Goal: Information Seeking & Learning: Learn about a topic

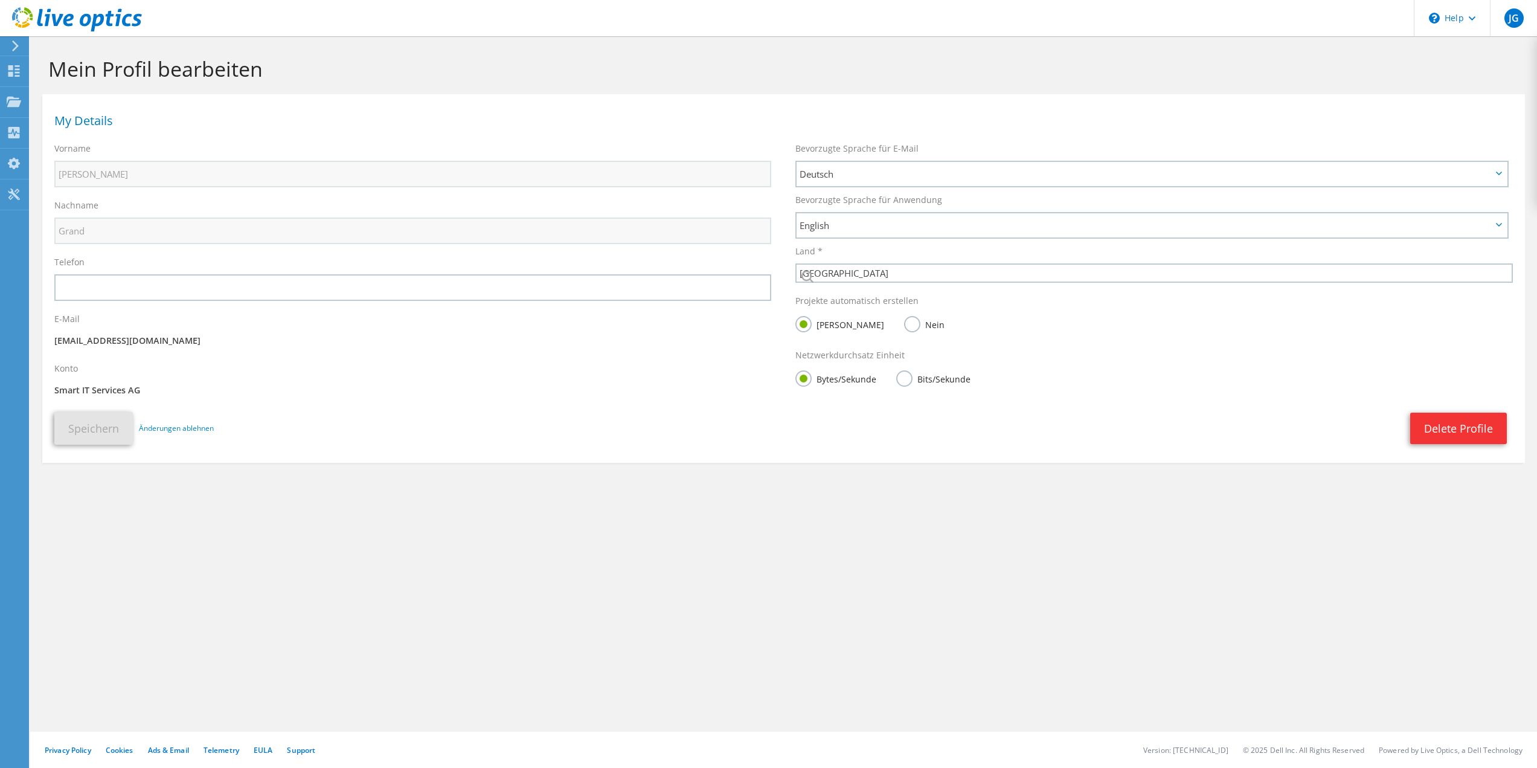
select select "42"
click at [11, 47] on icon at bounding box center [15, 45] width 9 height 11
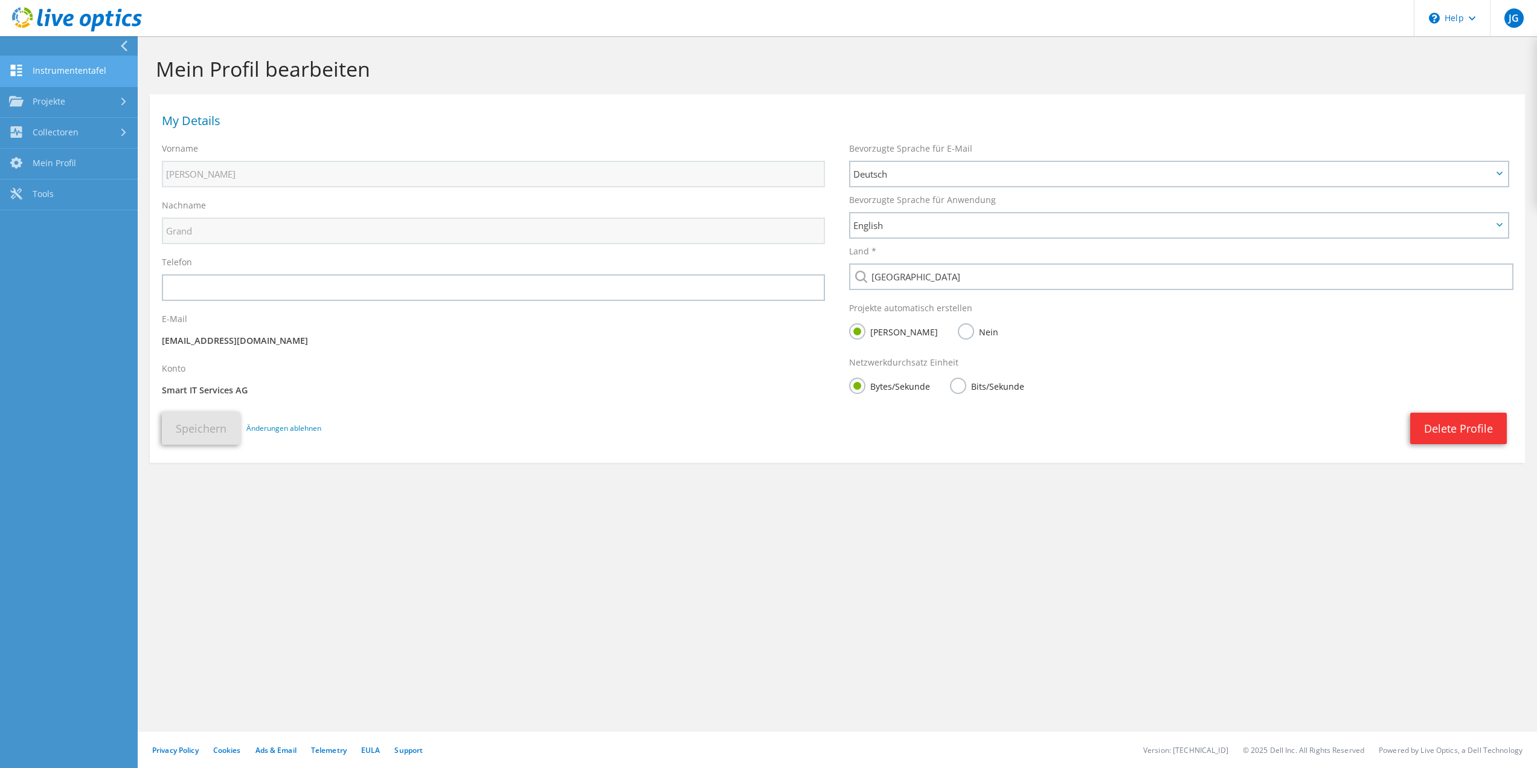
click at [61, 70] on link "Instrumententafel" at bounding box center [69, 71] width 138 height 31
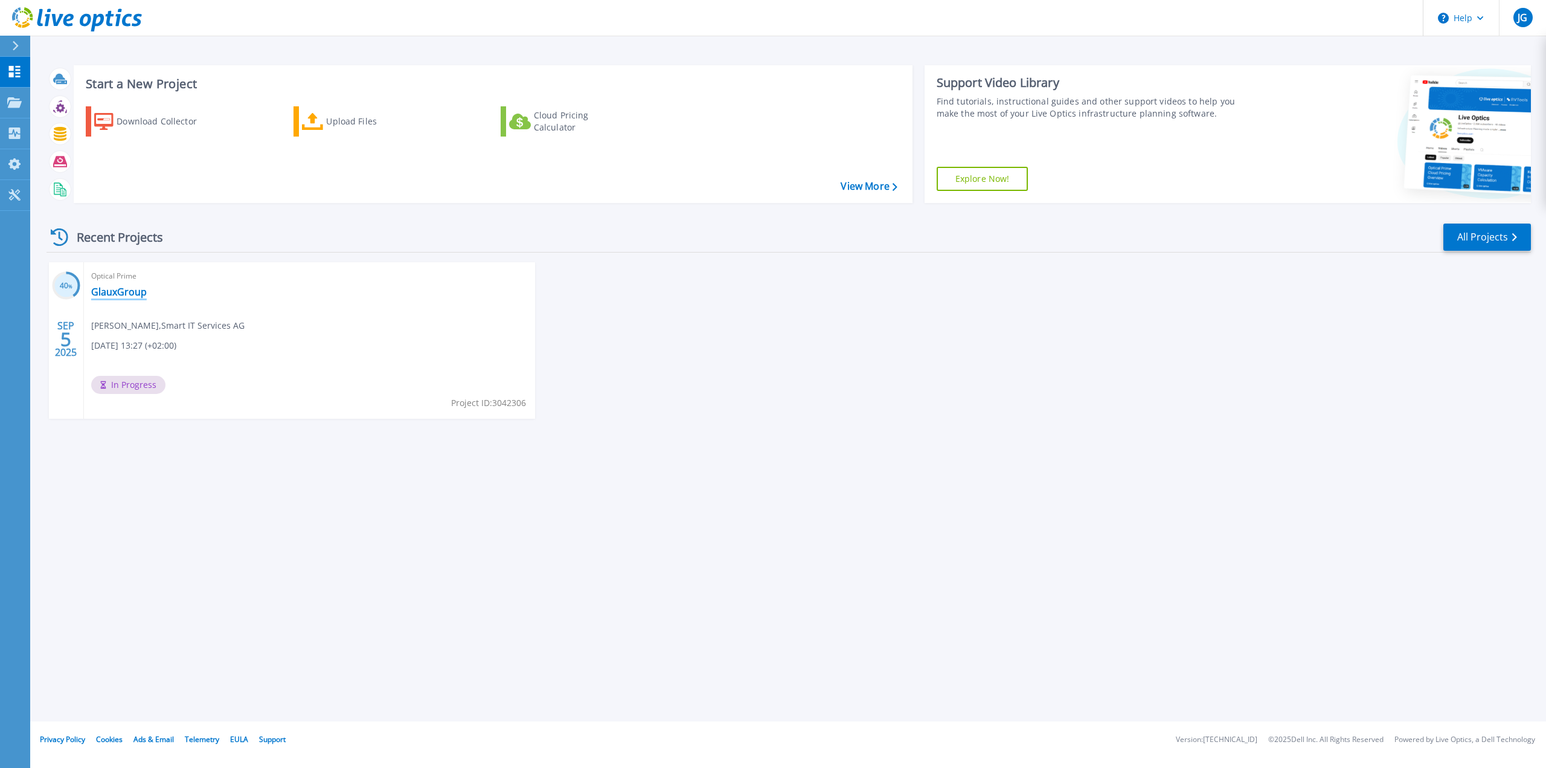
click at [128, 294] on link "GlauxGroup" at bounding box center [119, 292] width 56 height 12
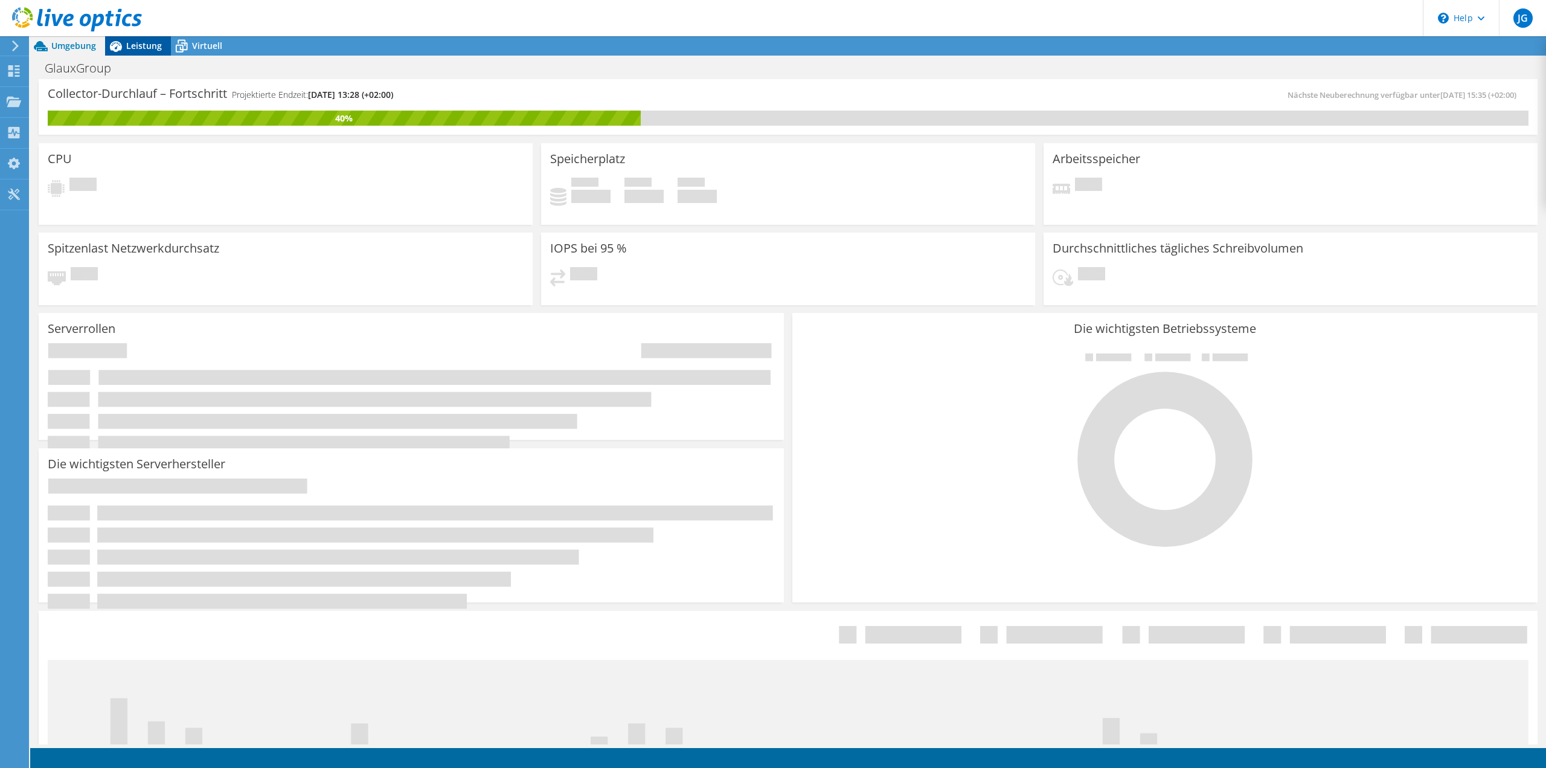
click at [135, 45] on span "Leistung" at bounding box center [144, 45] width 36 height 11
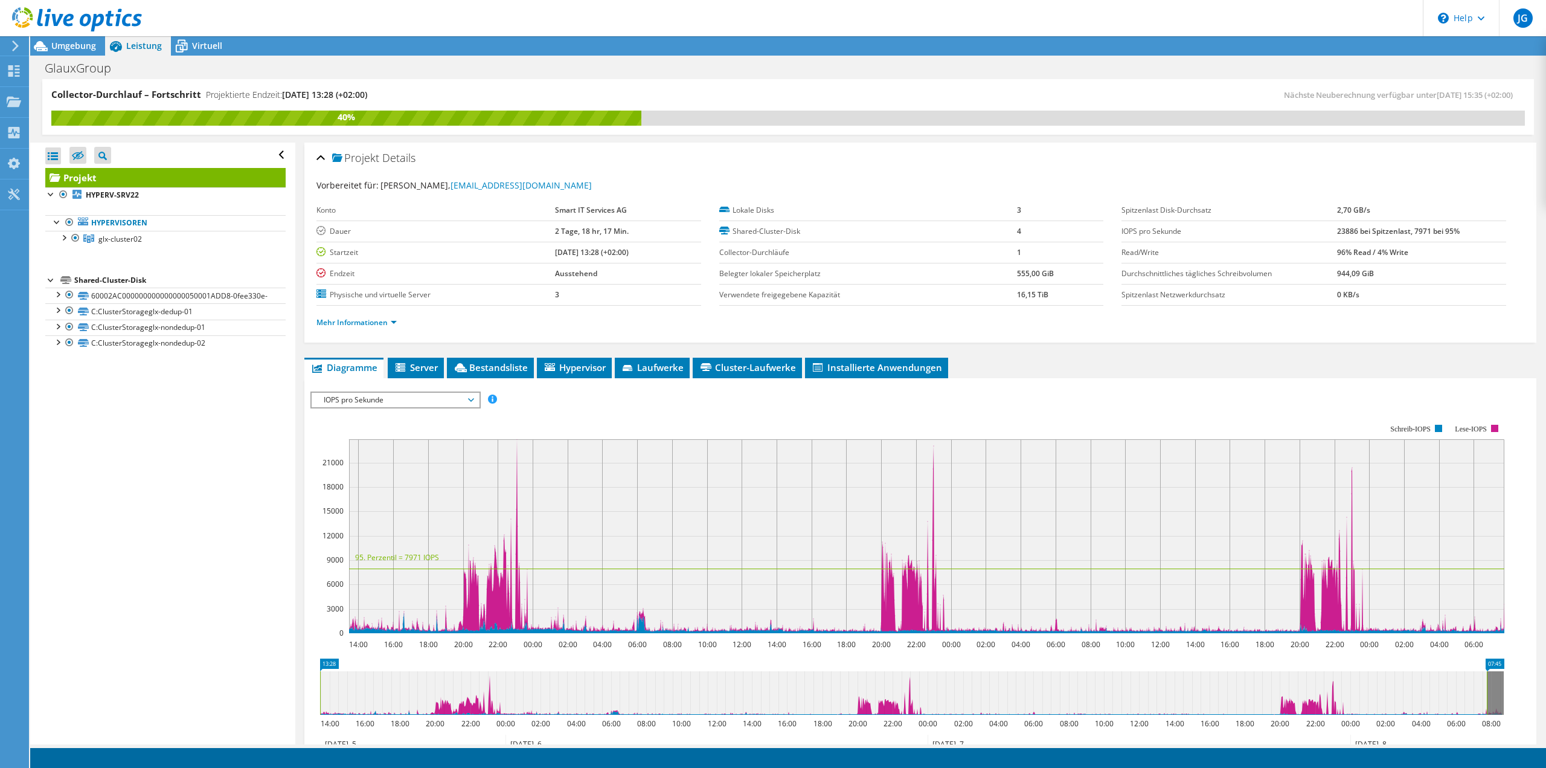
click at [196, 509] on div "Alle öffnen Alle schließen Ausgeschlossene Knoten verbergen Projektbaumfilter" at bounding box center [162, 444] width 265 height 602
click at [161, 516] on div "Alle öffnen Alle schließen Ausgeschlossene Knoten verbergen Projektbaumfilter" at bounding box center [162, 444] width 265 height 602
drag, startPoint x: 78, startPoint y: 47, endPoint x: 80, endPoint y: 53, distance: 6.3
click at [79, 47] on span "Umgebung" at bounding box center [73, 45] width 45 height 11
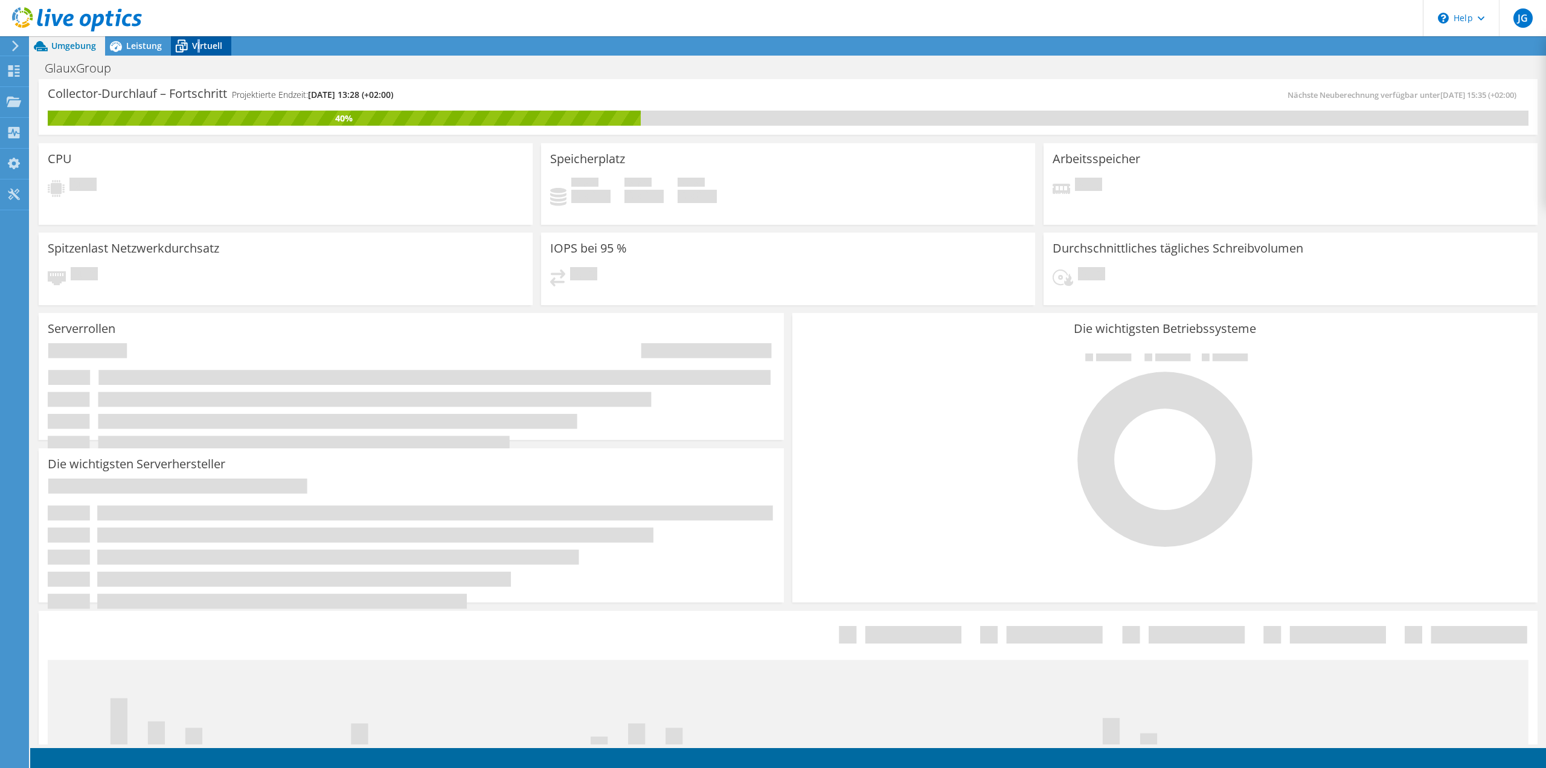
click at [199, 46] on span "Virtuell" at bounding box center [207, 45] width 30 height 11
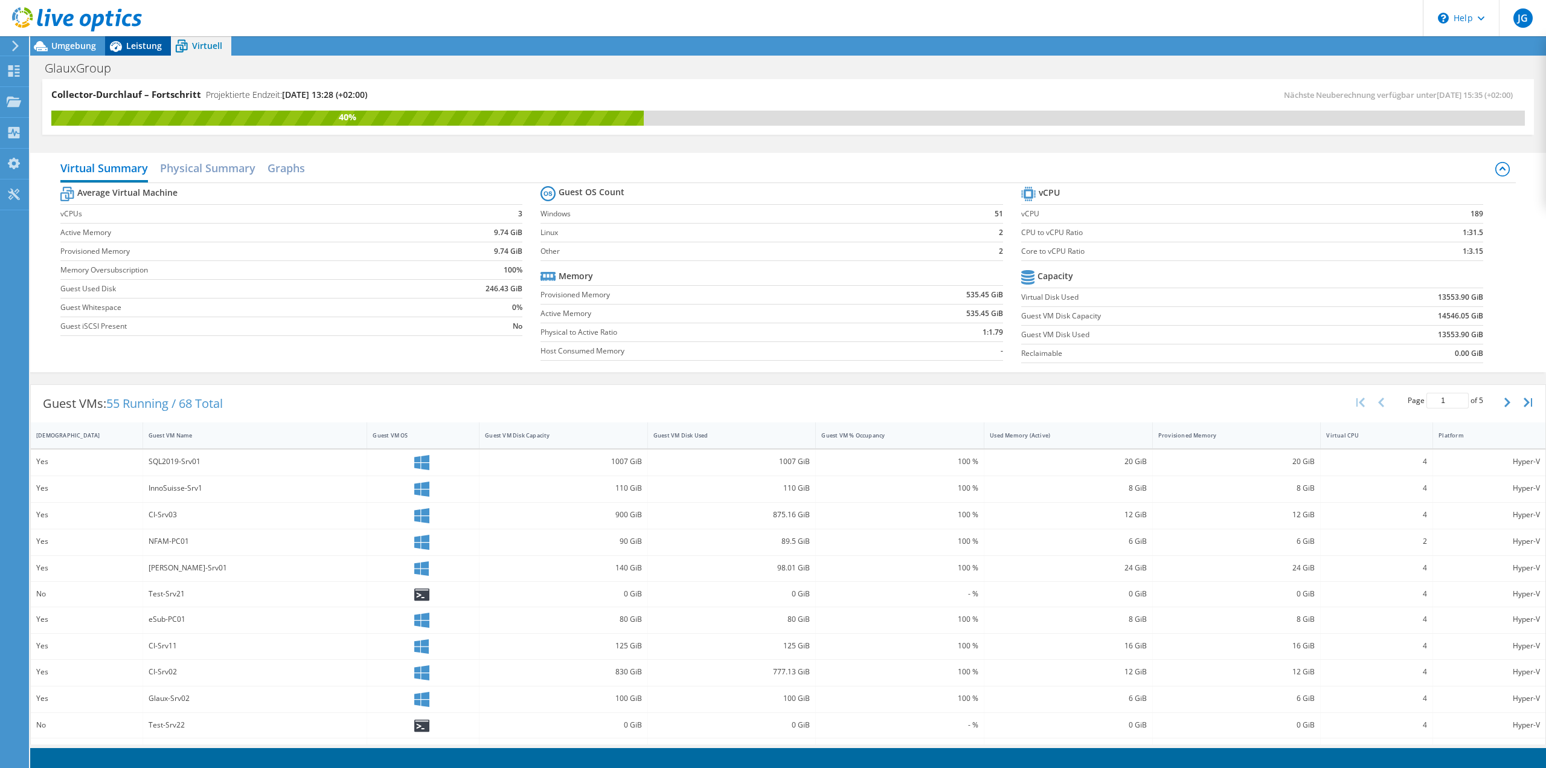
click at [135, 42] on span "Leistung" at bounding box center [144, 45] width 36 height 11
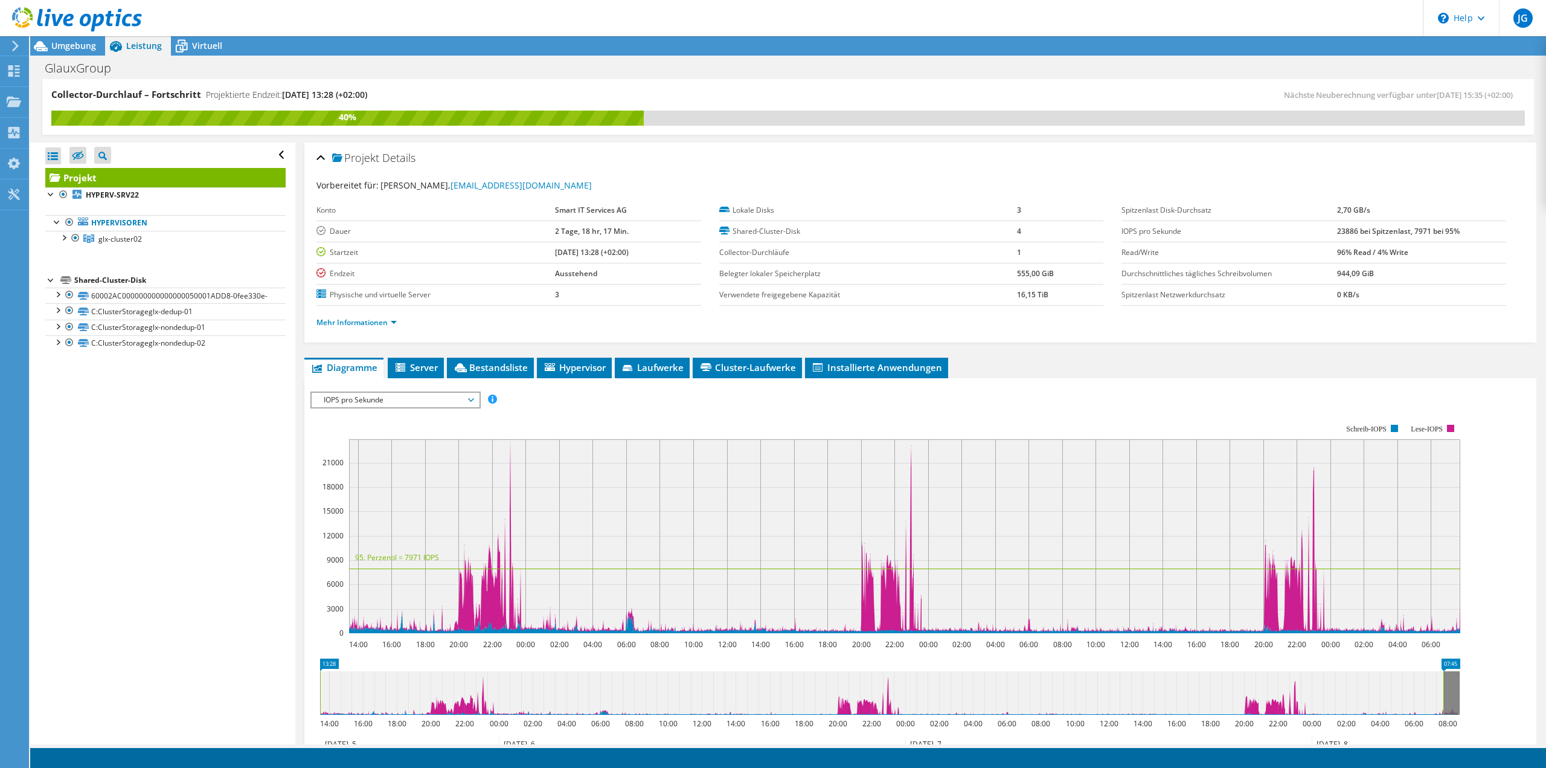
click at [420, 400] on span "IOPS pro Sekunde" at bounding box center [395, 400] width 155 height 14
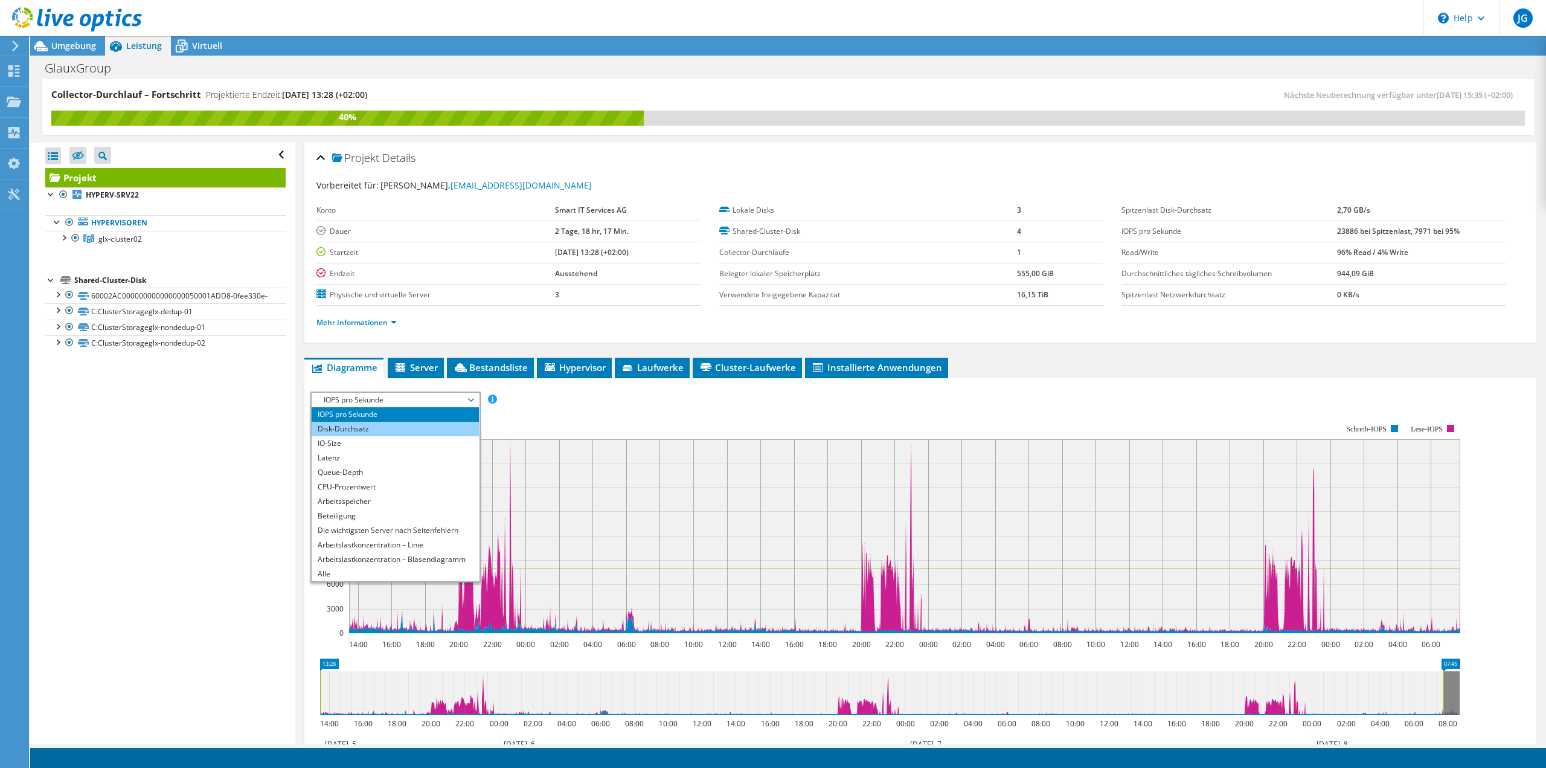
click at [355, 428] on li "Disk-Durchsatz" at bounding box center [395, 429] width 167 height 14
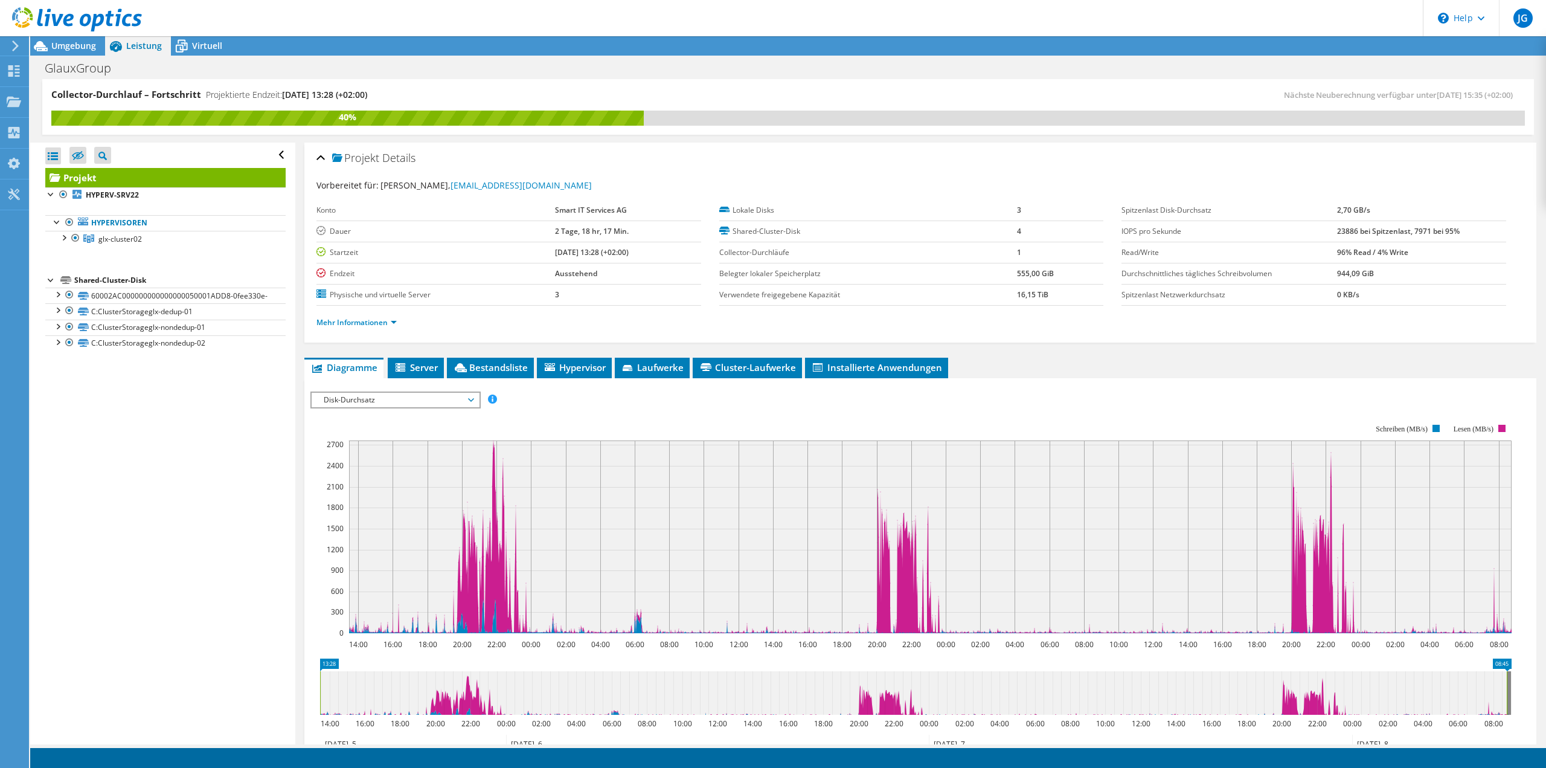
click at [423, 398] on span "Disk-Durchsatz" at bounding box center [395, 400] width 155 height 14
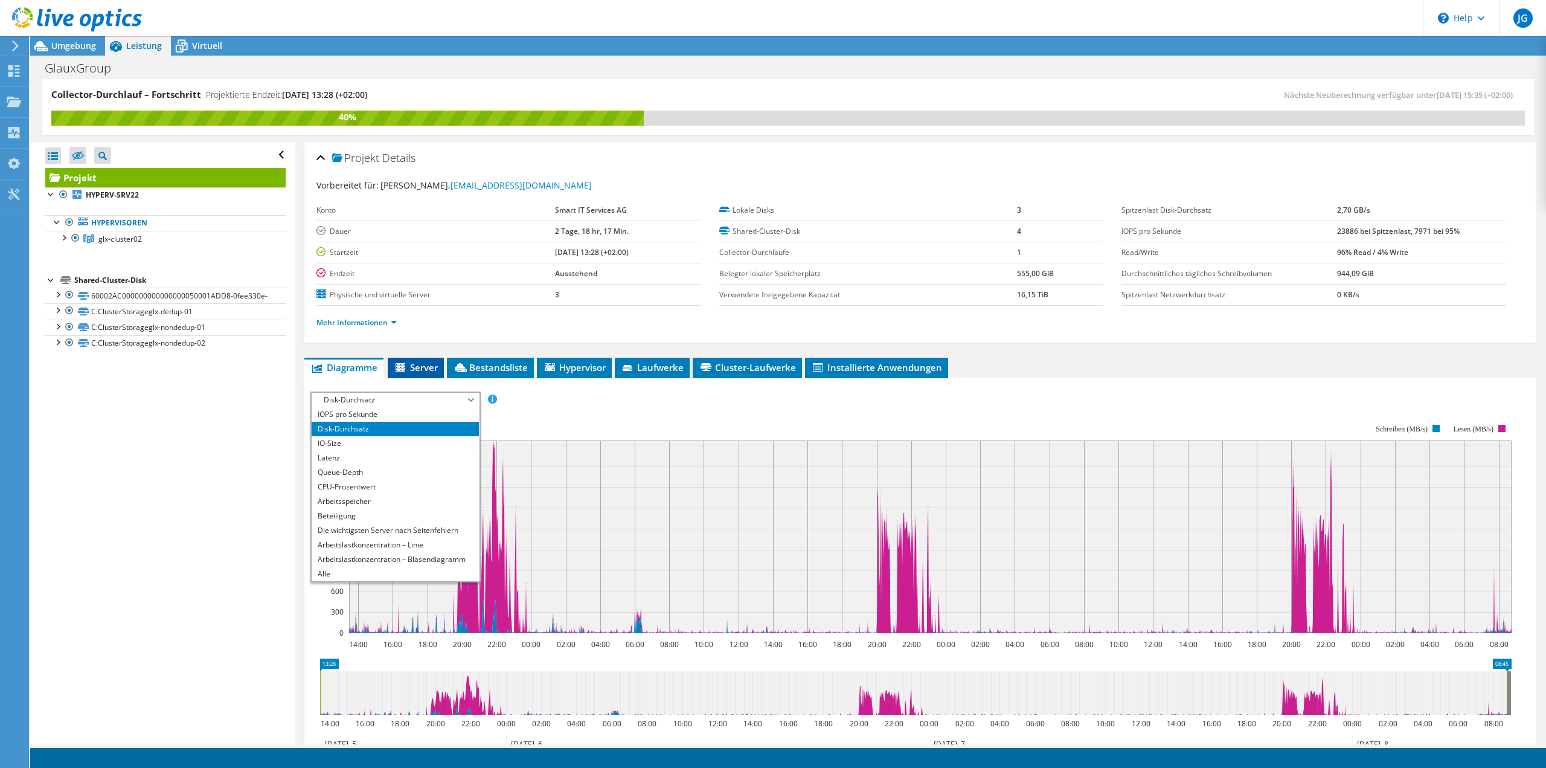
click at [415, 365] on span "Server" at bounding box center [416, 367] width 44 height 12
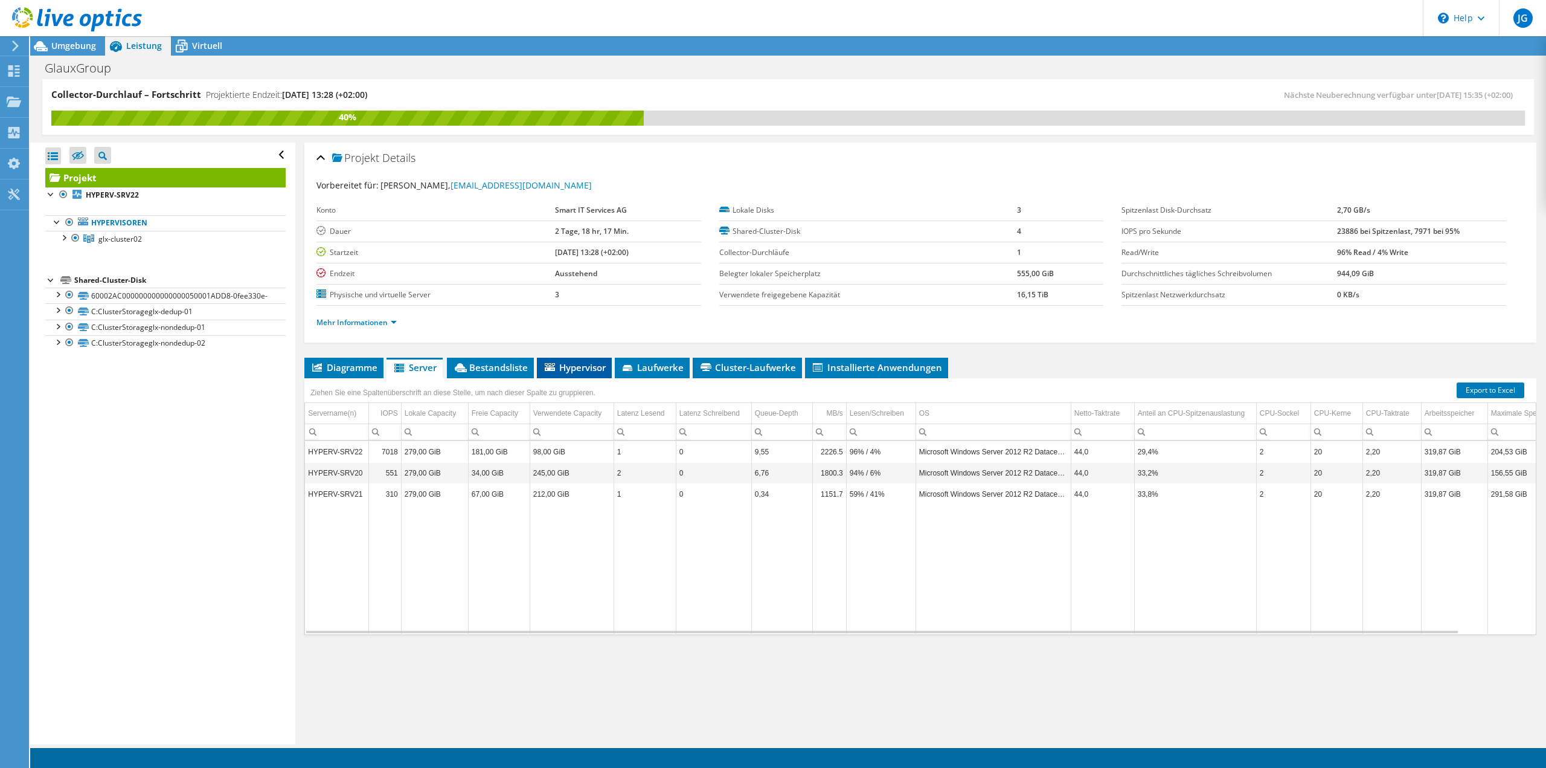
click at [579, 365] on span "Hypervisor" at bounding box center [574, 367] width 63 height 12
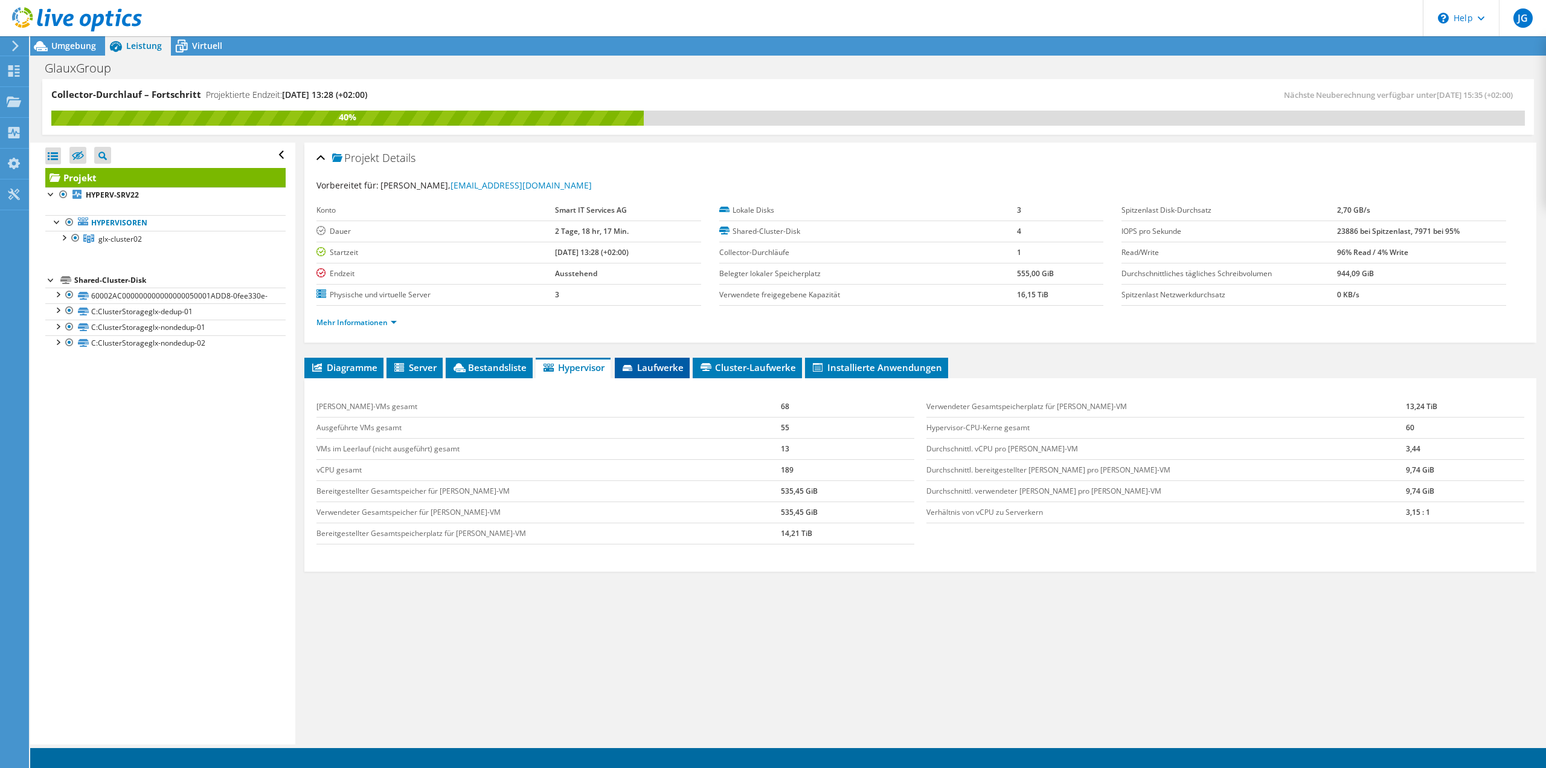
click at [664, 365] on span "Laufwerke" at bounding box center [652, 367] width 63 height 12
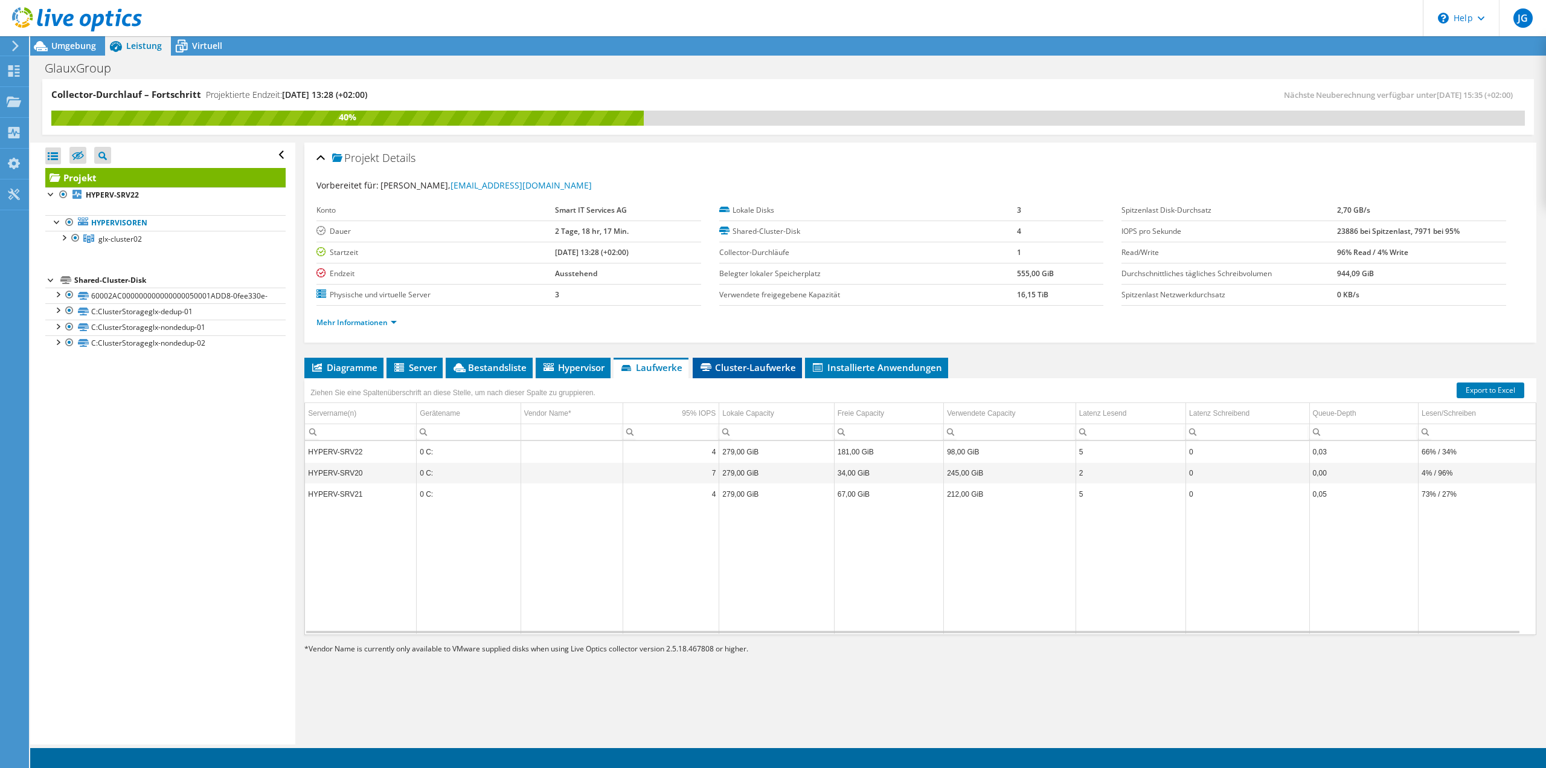
click at [767, 361] on span "Cluster-Laufwerke" at bounding box center [747, 367] width 97 height 12
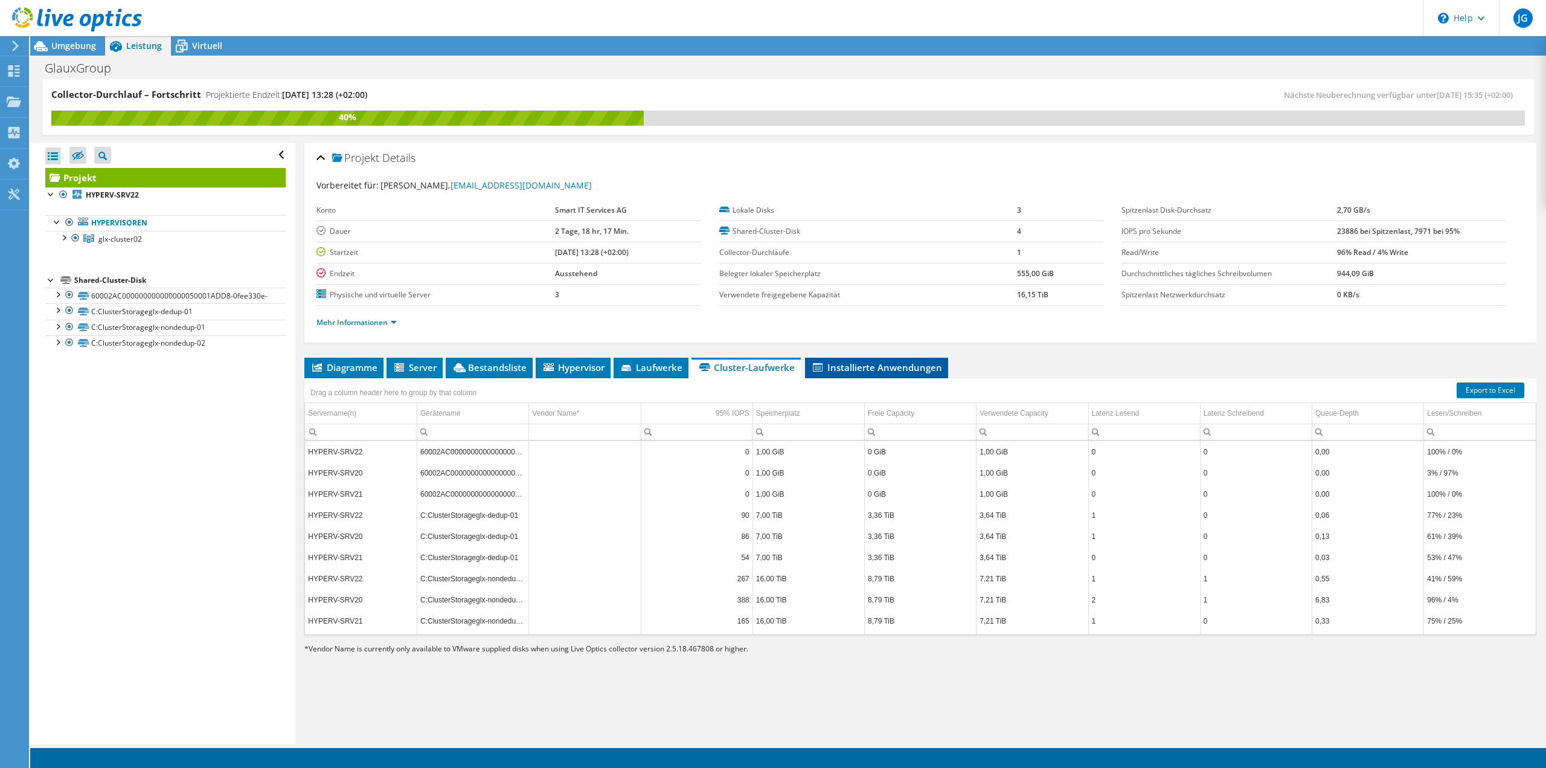
click at [895, 365] on span "Installierte Anwendungen" at bounding box center [876, 367] width 131 height 12
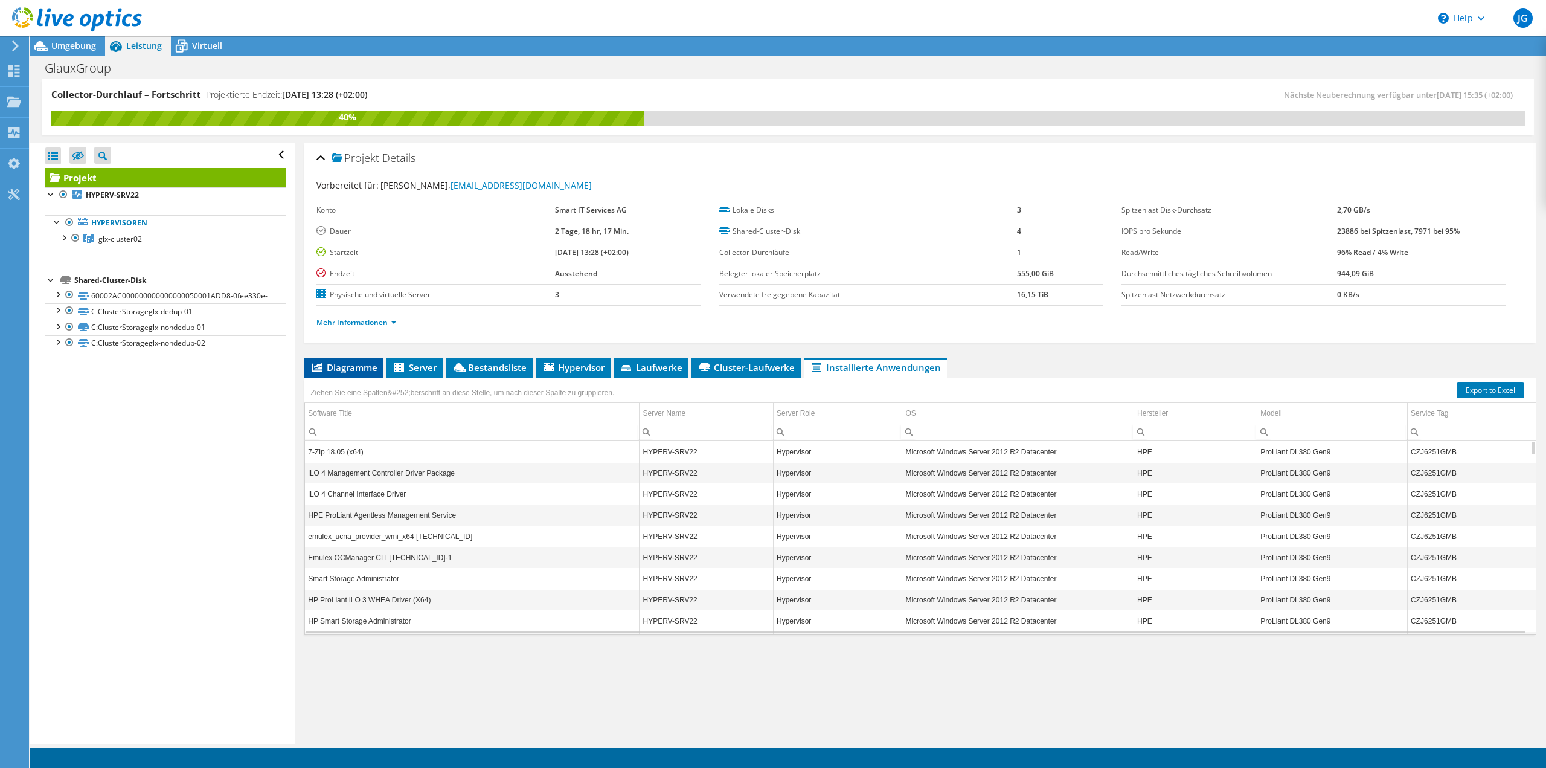
click at [342, 373] on span "Diagramme" at bounding box center [343, 367] width 67 height 12
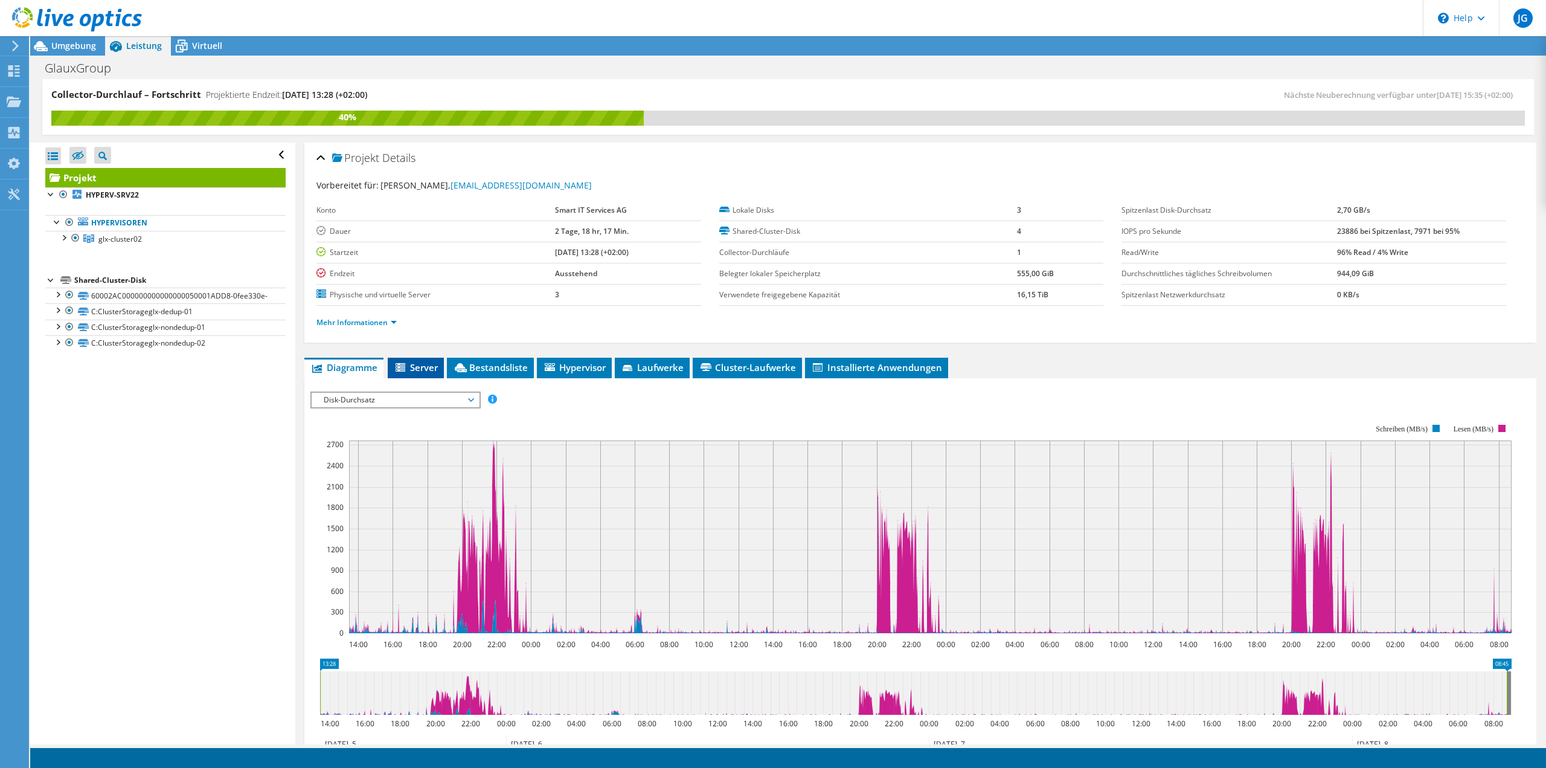
click at [415, 362] on span "Server" at bounding box center [416, 367] width 44 height 12
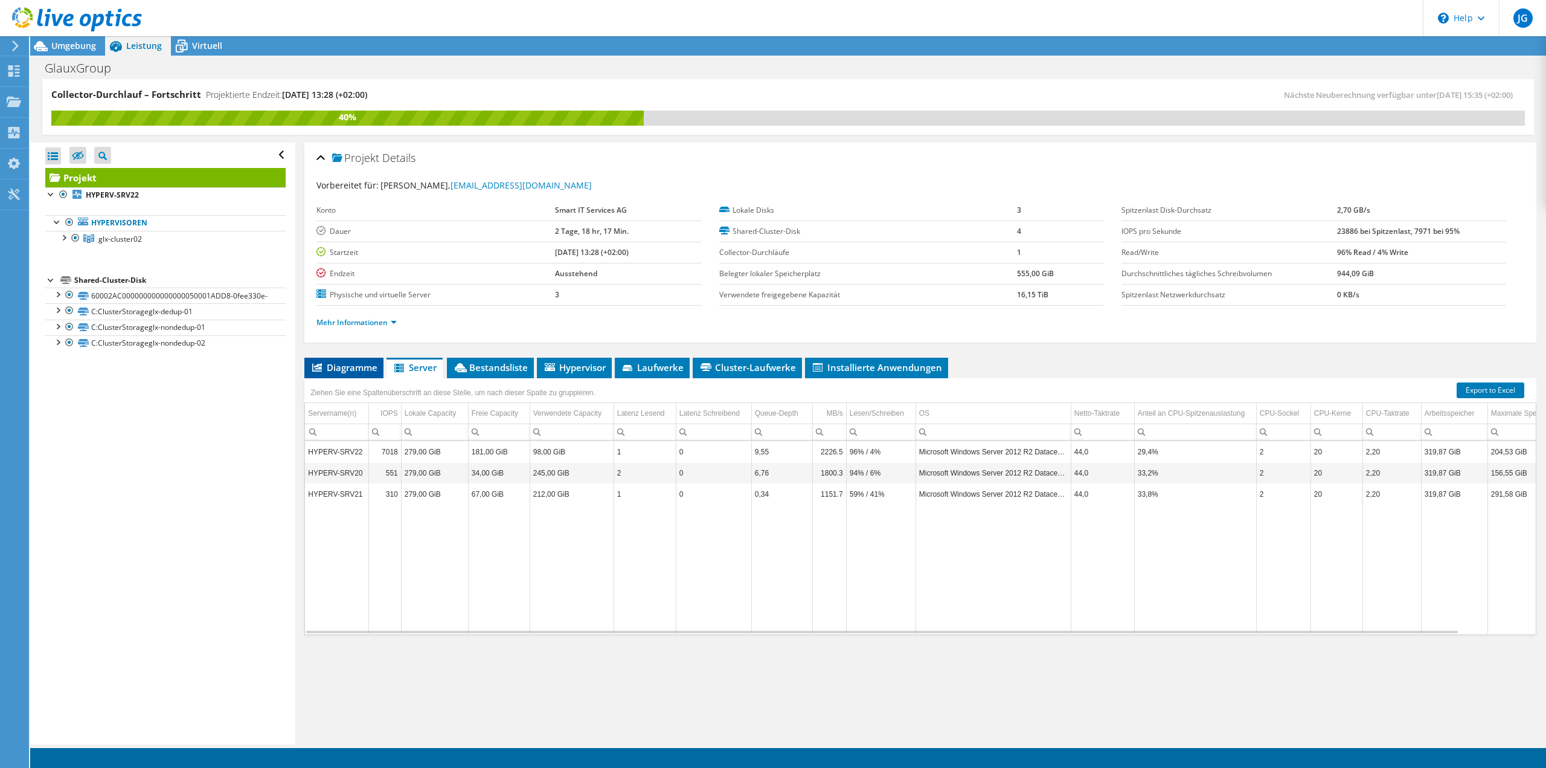
click at [329, 365] on span "Diagramme" at bounding box center [343, 367] width 67 height 12
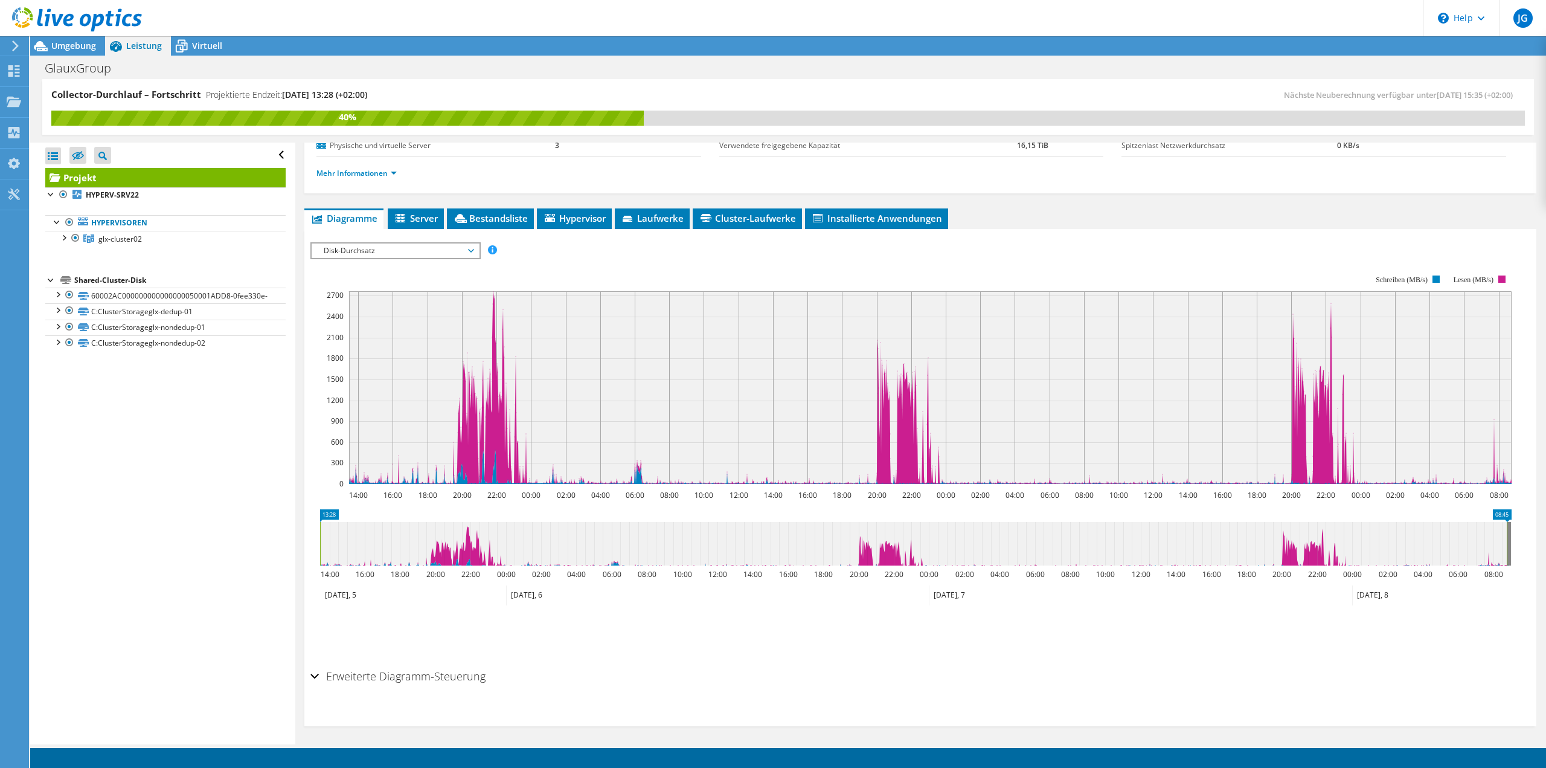
scroll to position [152, 0]
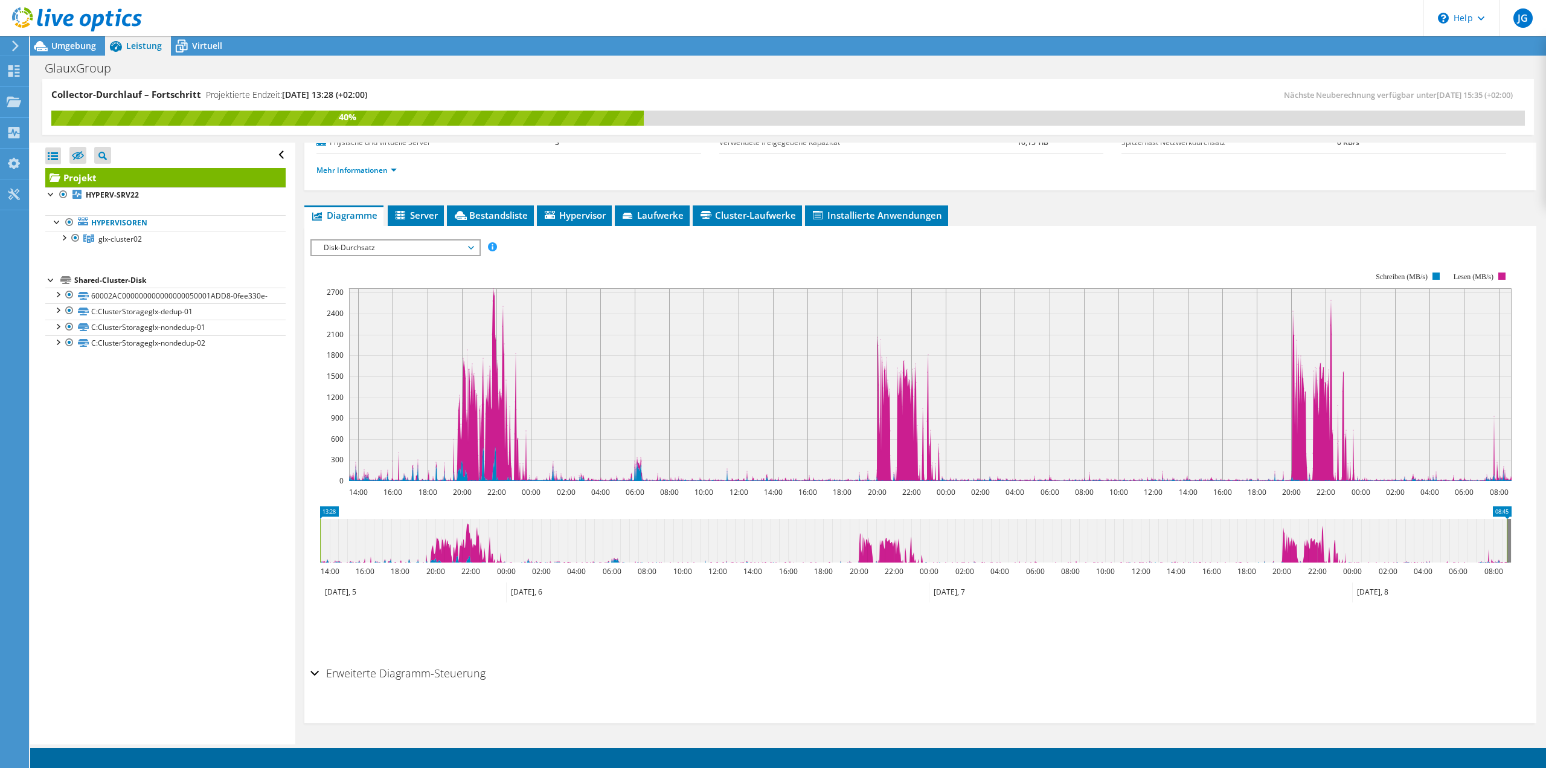
click at [316, 673] on div "Erweiterte Diagramm-Steuerung" at bounding box center [920, 674] width 1220 height 26
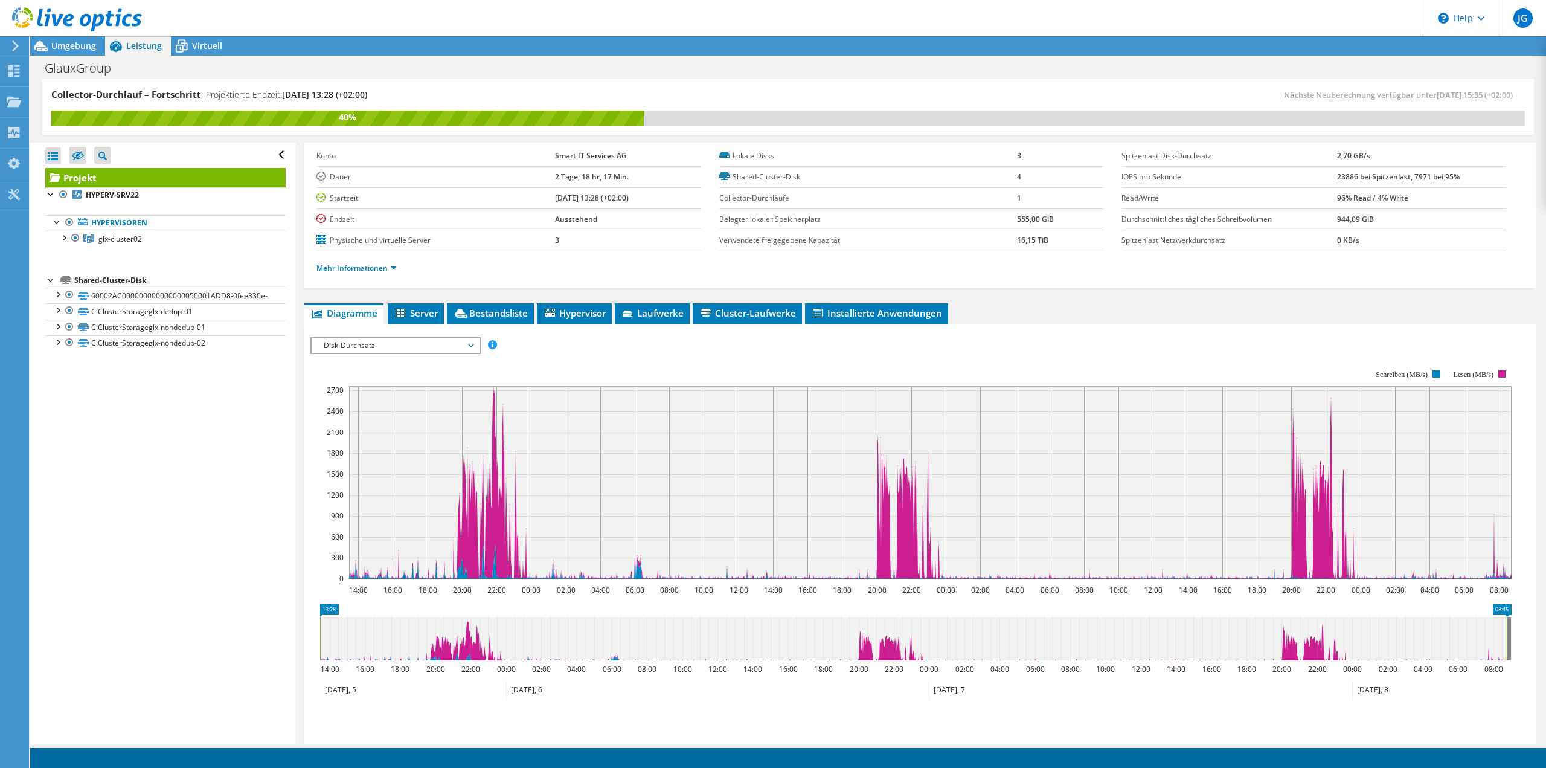
scroll to position [0, 0]
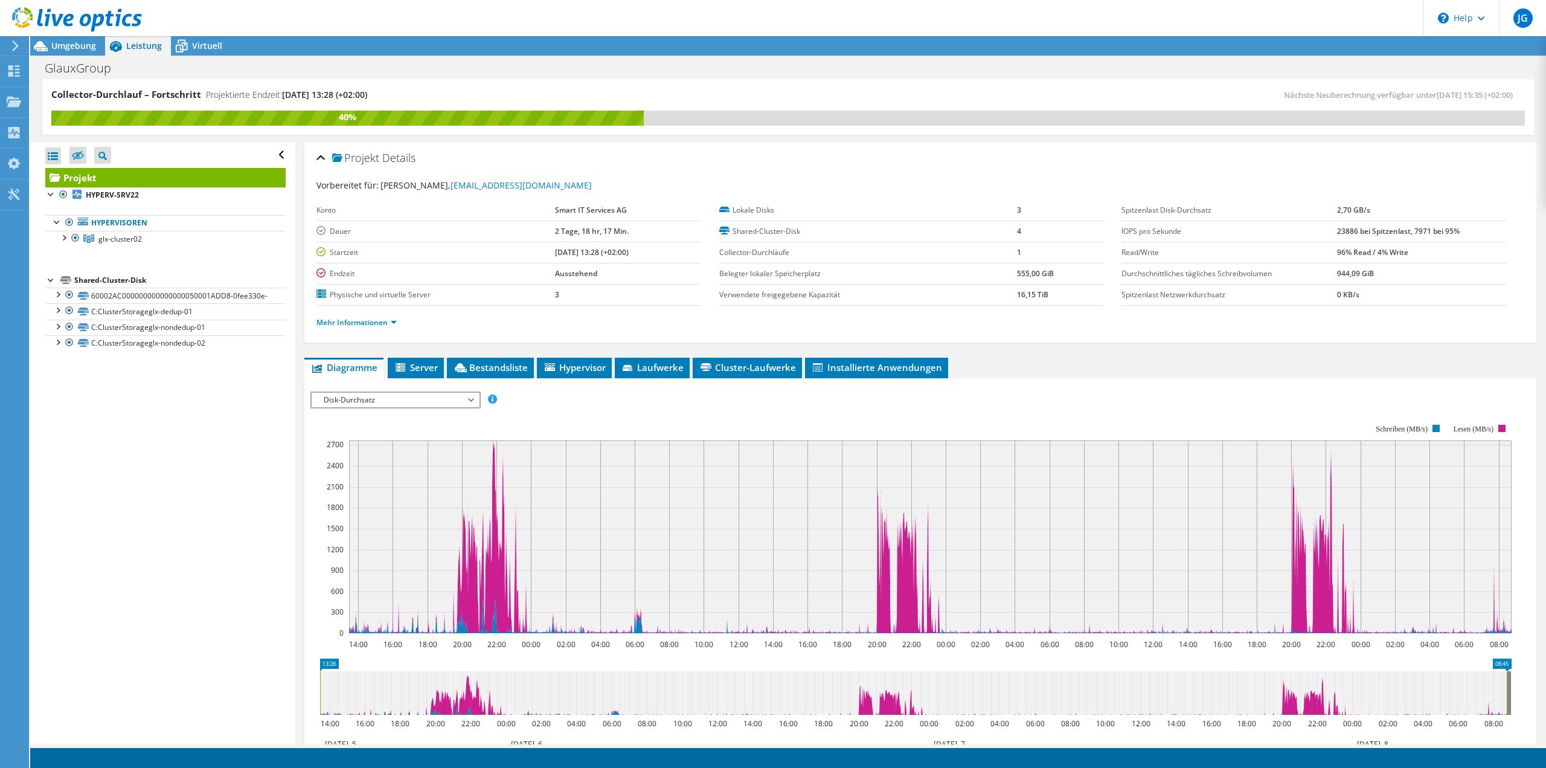
click at [476, 397] on span "Disk-Durchsatz" at bounding box center [395, 400] width 167 height 14
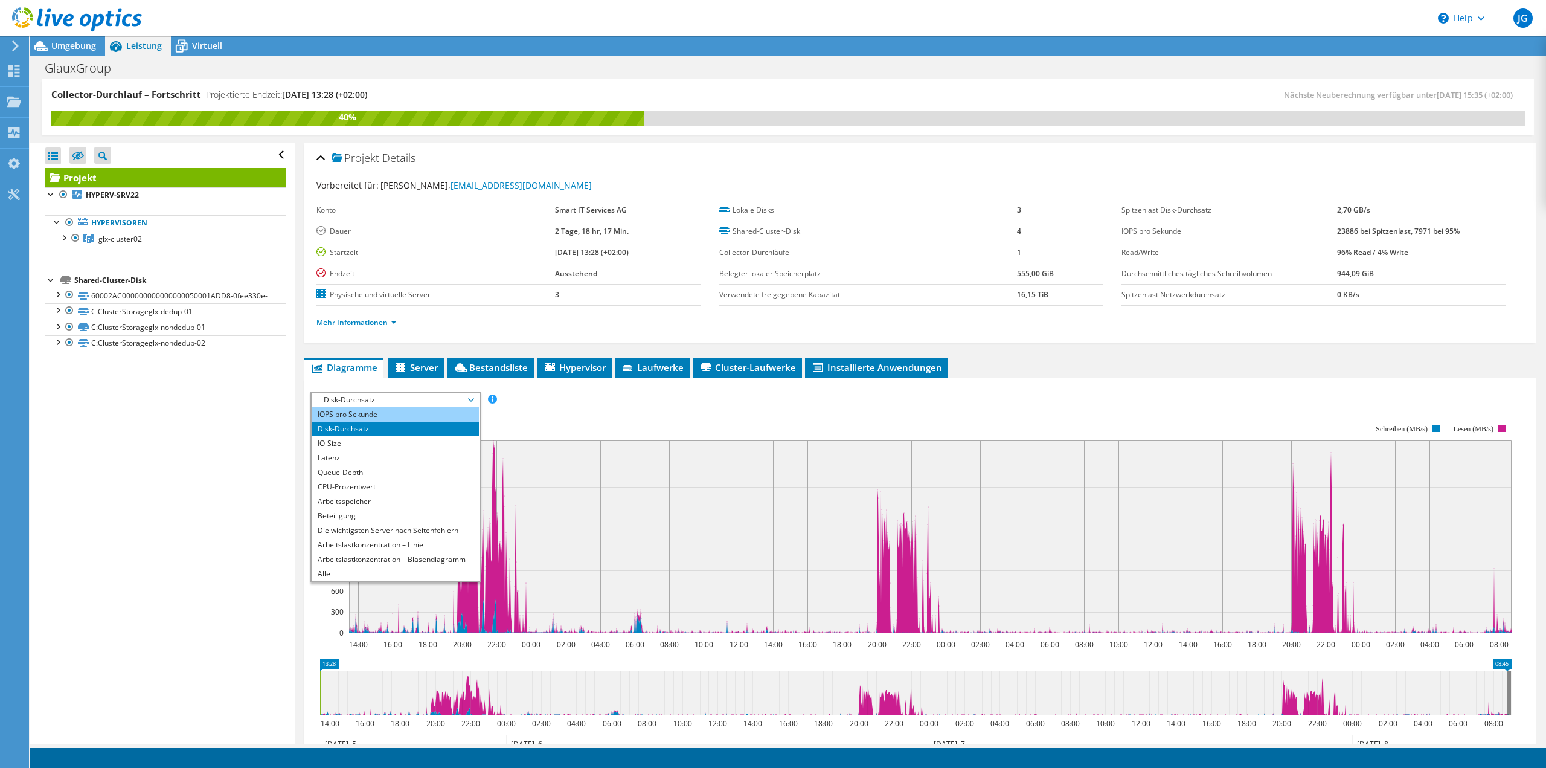
click at [359, 413] on li "IOPS pro Sekunde" at bounding box center [395, 414] width 167 height 14
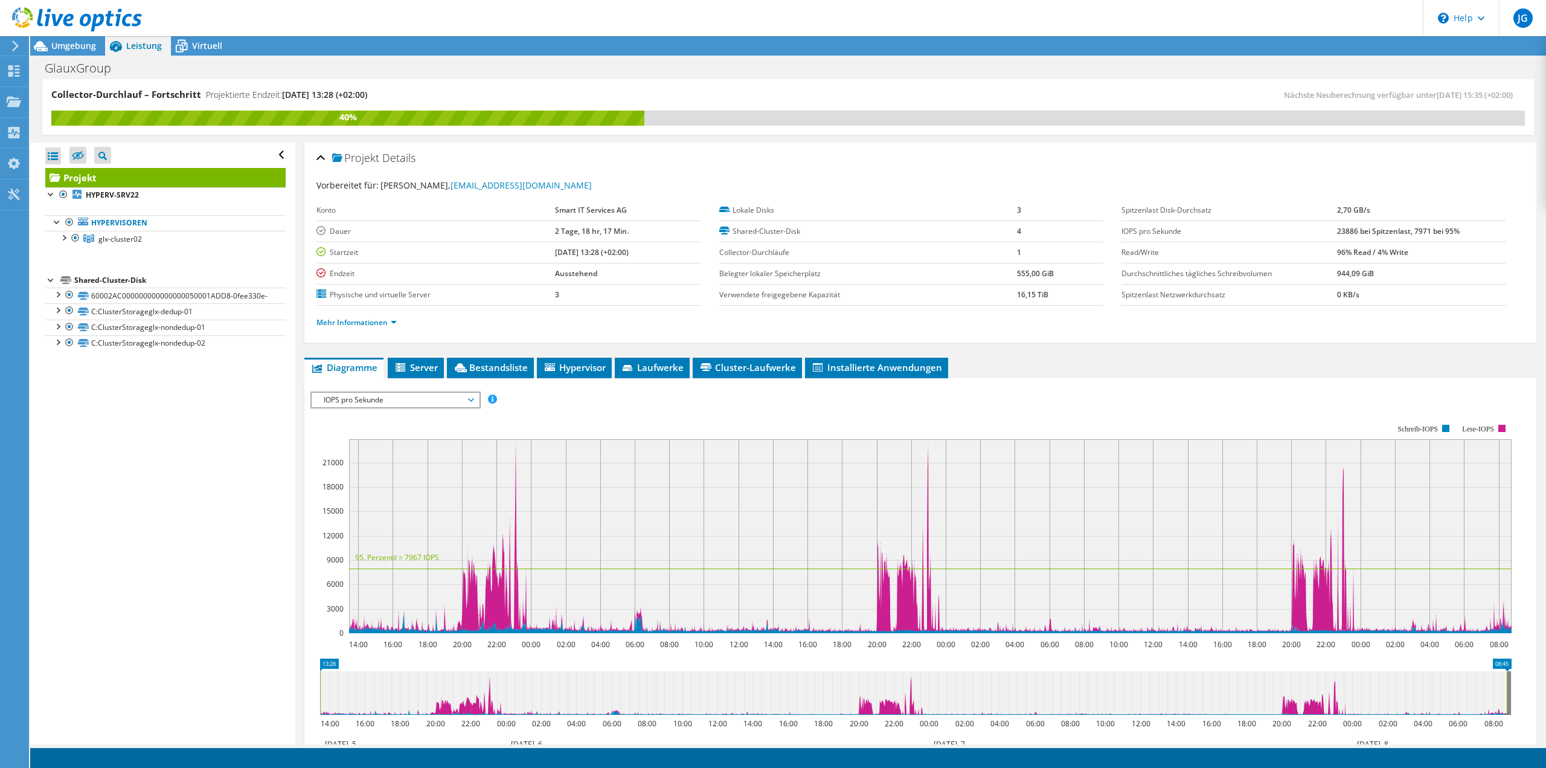
drag, startPoint x: 221, startPoint y: 438, endPoint x: 272, endPoint y: 269, distance: 176.0
click at [220, 440] on div "Alle öffnen Alle schließen Ausgeschlossene Knoten verbergen Projektbaumfilter" at bounding box center [162, 444] width 265 height 602
